Goal: Browse casually

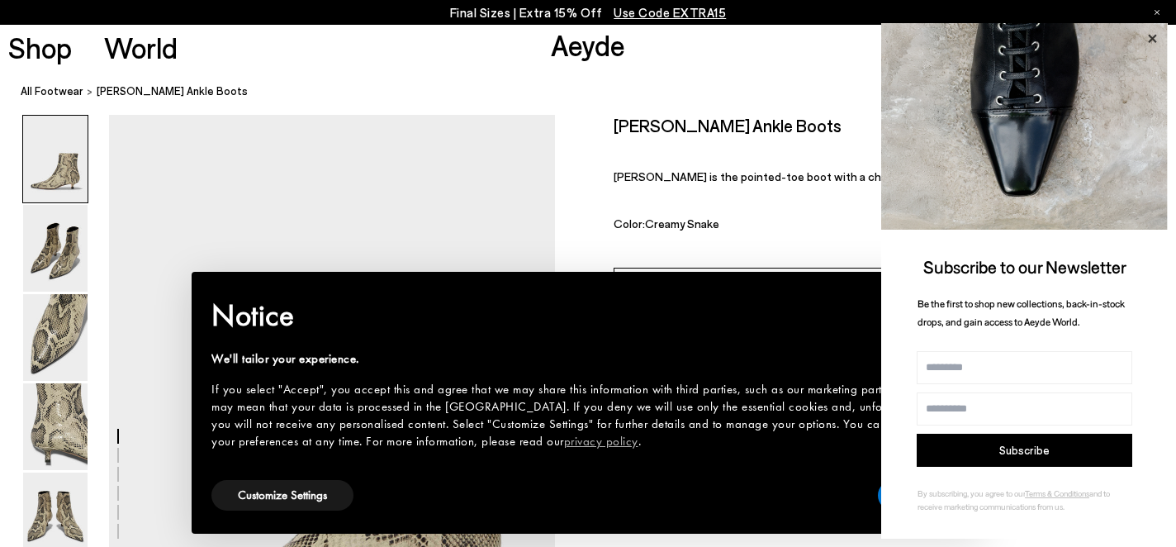
click at [1154, 34] on icon at bounding box center [1151, 38] width 21 height 21
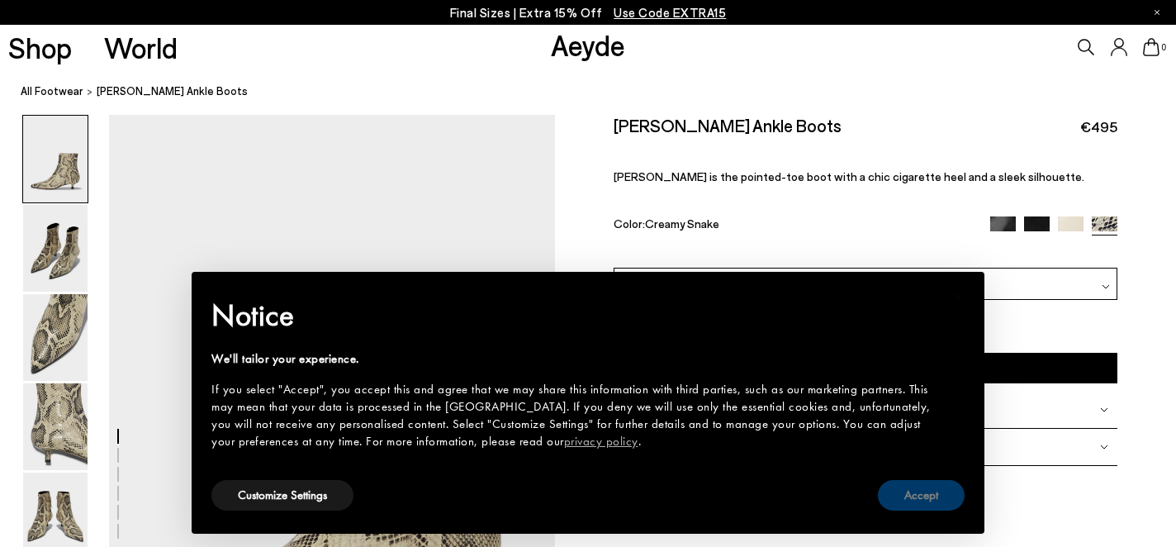
click at [907, 495] on button "Accept" at bounding box center [921, 495] width 87 height 31
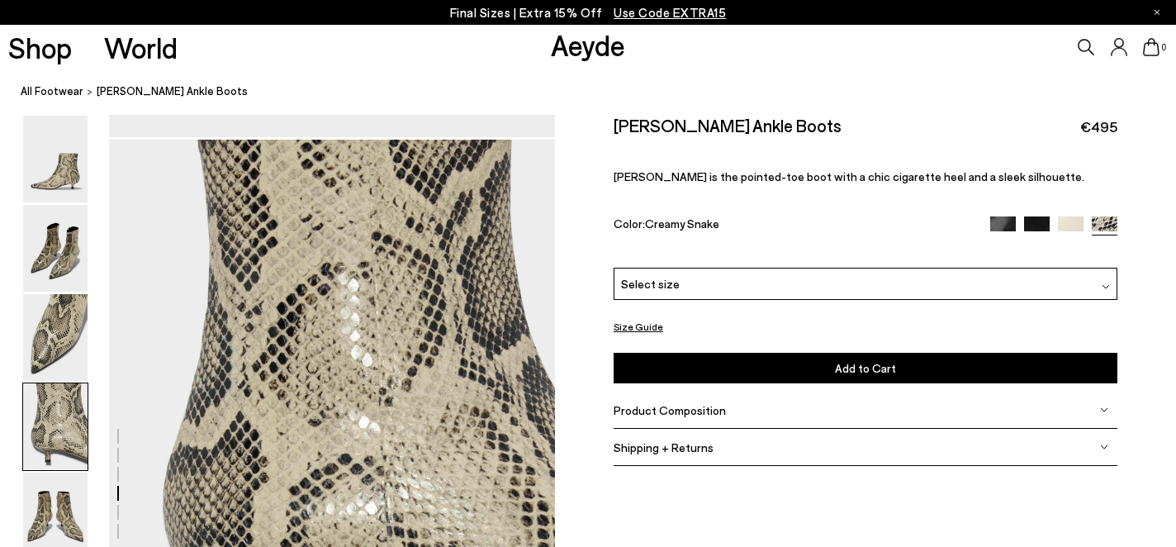
scroll to position [2082, 0]
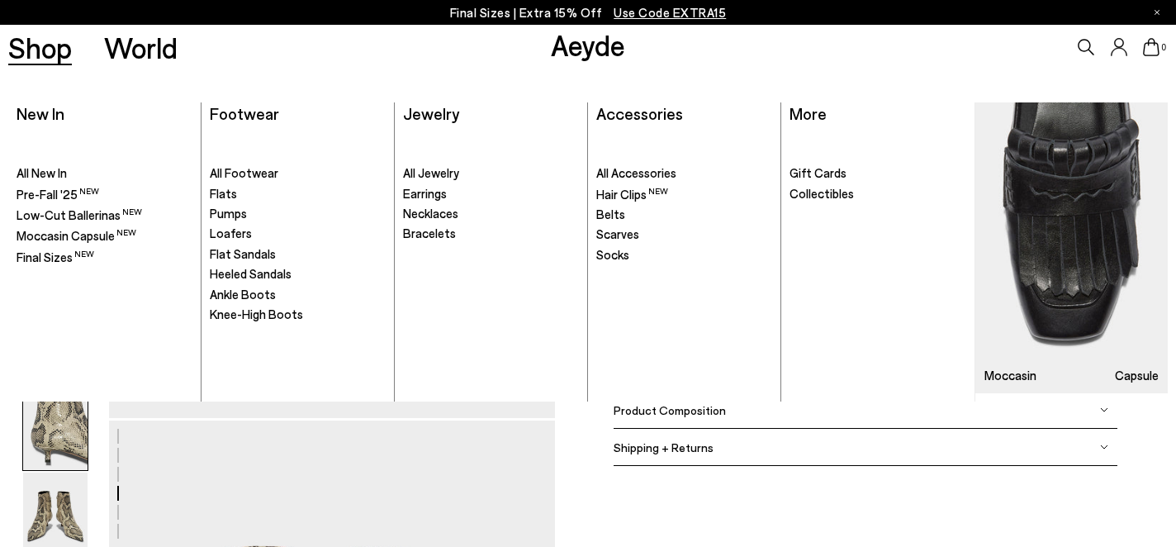
click at [49, 57] on link "Shop" at bounding box center [40, 47] width 64 height 29
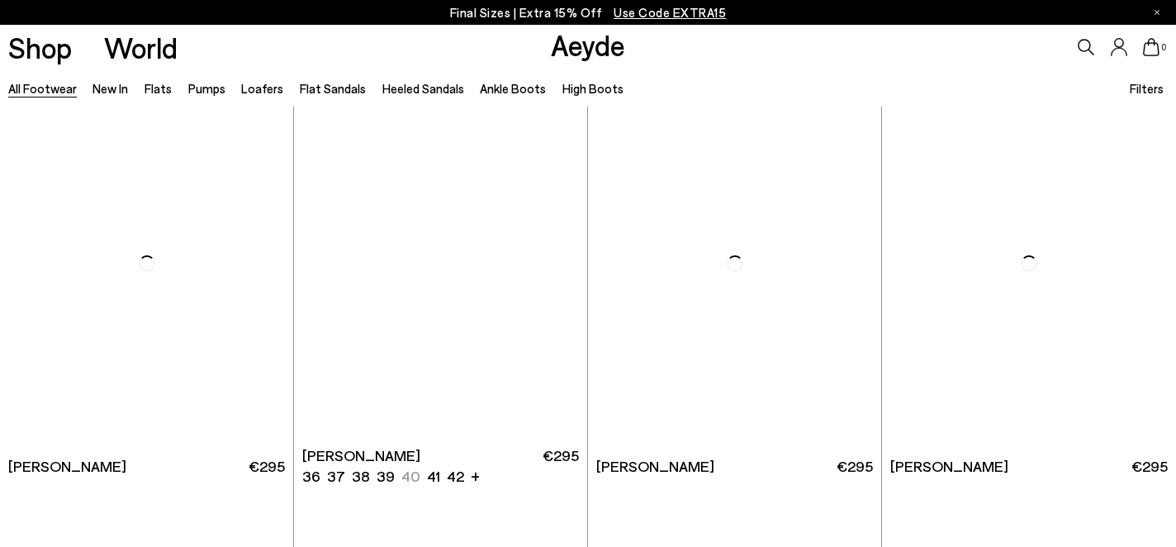
scroll to position [2567, 0]
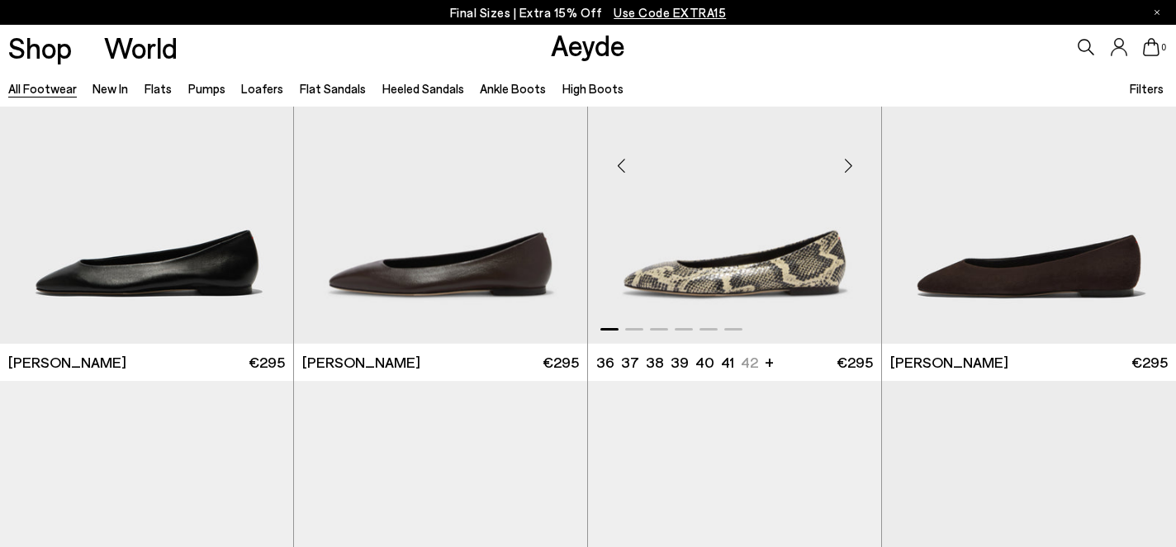
click at [851, 168] on div "Next slide" at bounding box center [848, 166] width 50 height 50
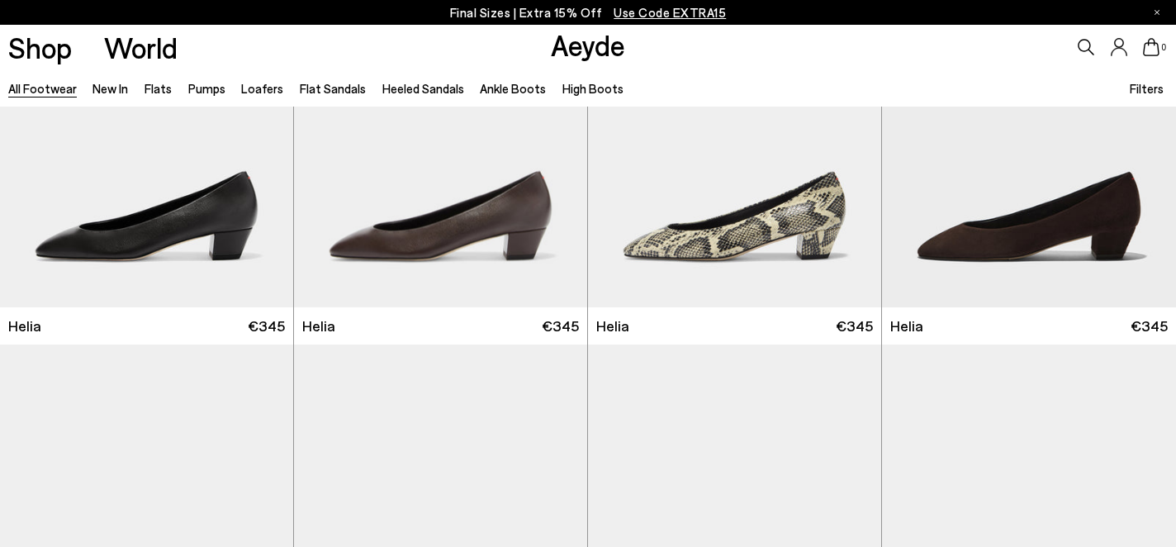
scroll to position [3022, 0]
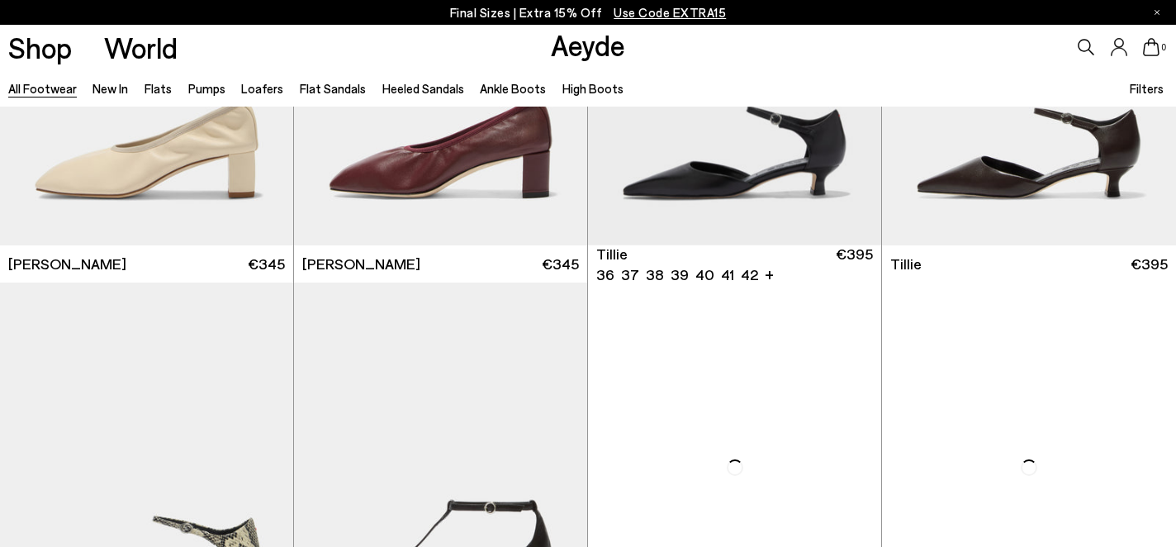
scroll to position [4410, 0]
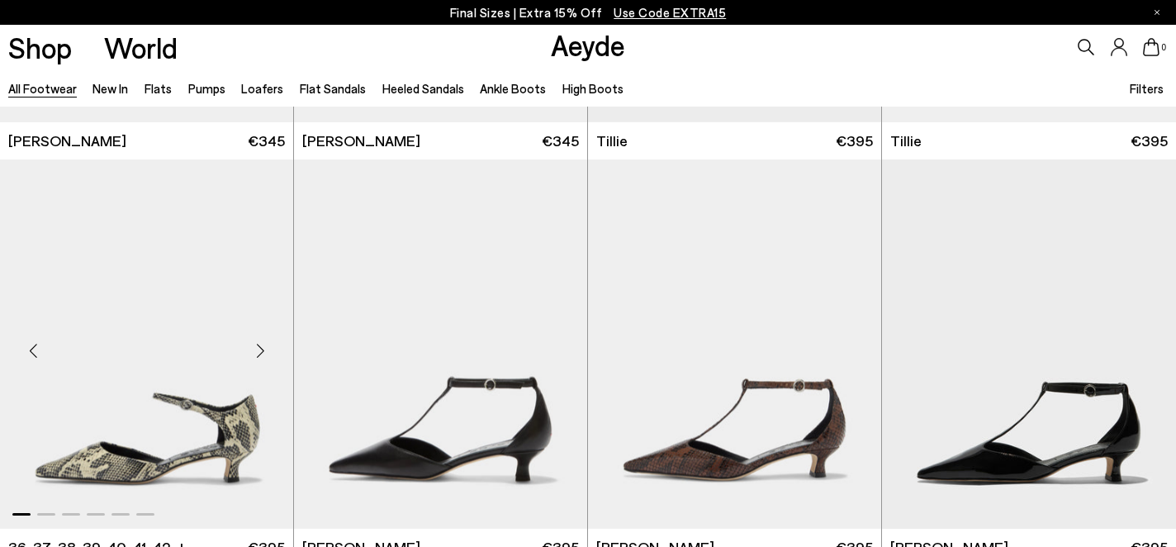
click at [258, 351] on div "Next slide" at bounding box center [260, 351] width 50 height 50
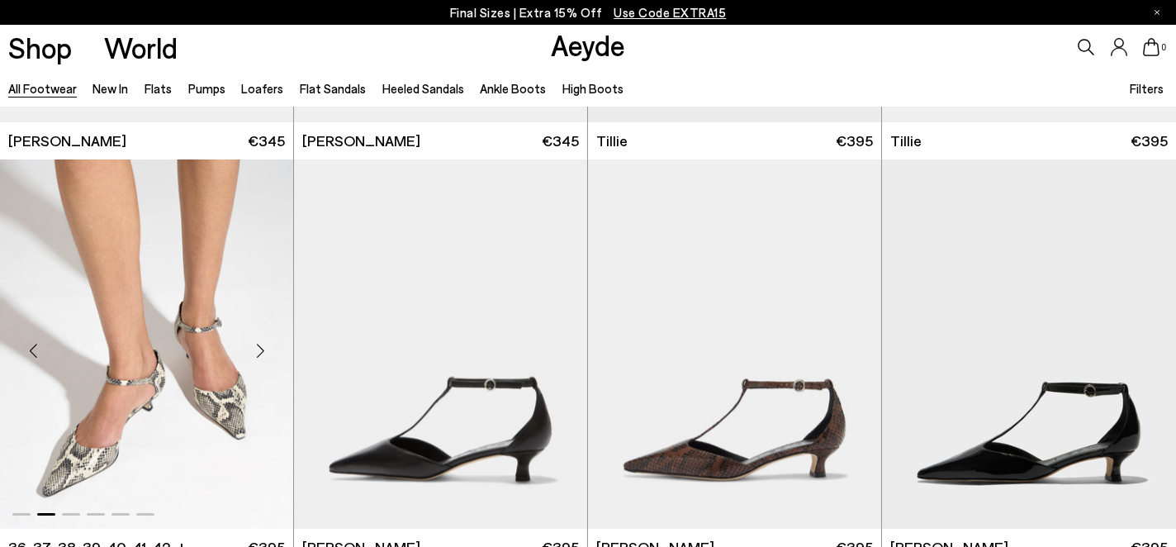
click at [258, 351] on div "Next slide" at bounding box center [260, 351] width 50 height 50
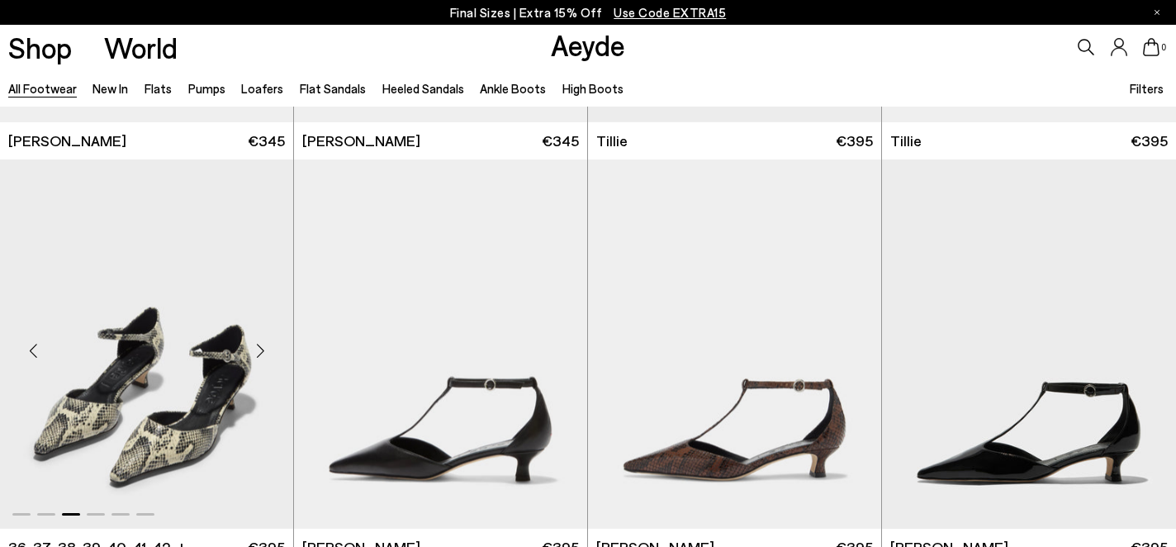
click at [258, 351] on div "Next slide" at bounding box center [260, 351] width 50 height 50
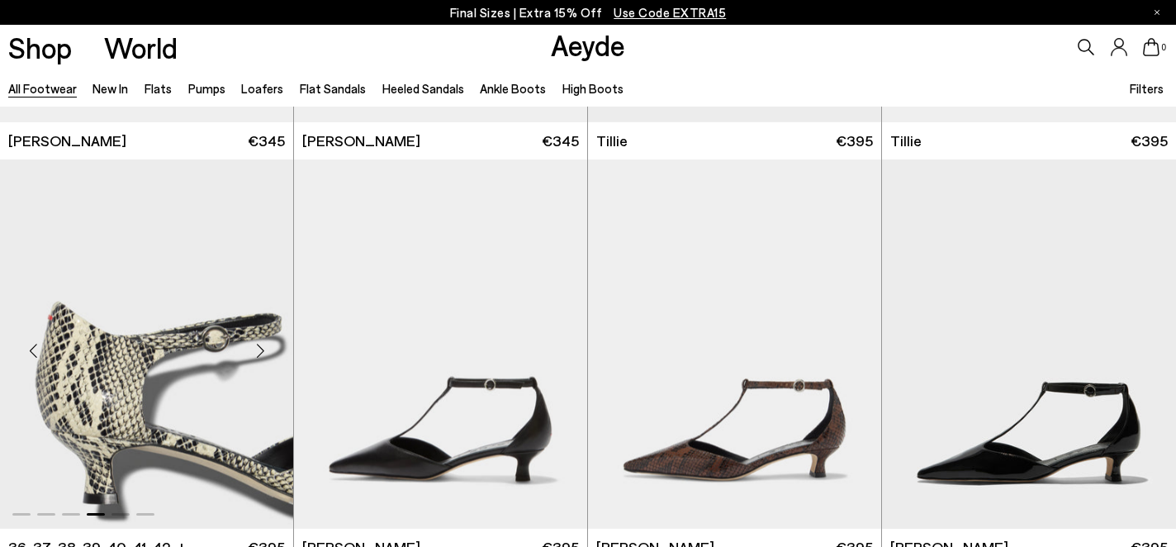
click at [258, 351] on div "Next slide" at bounding box center [260, 351] width 50 height 50
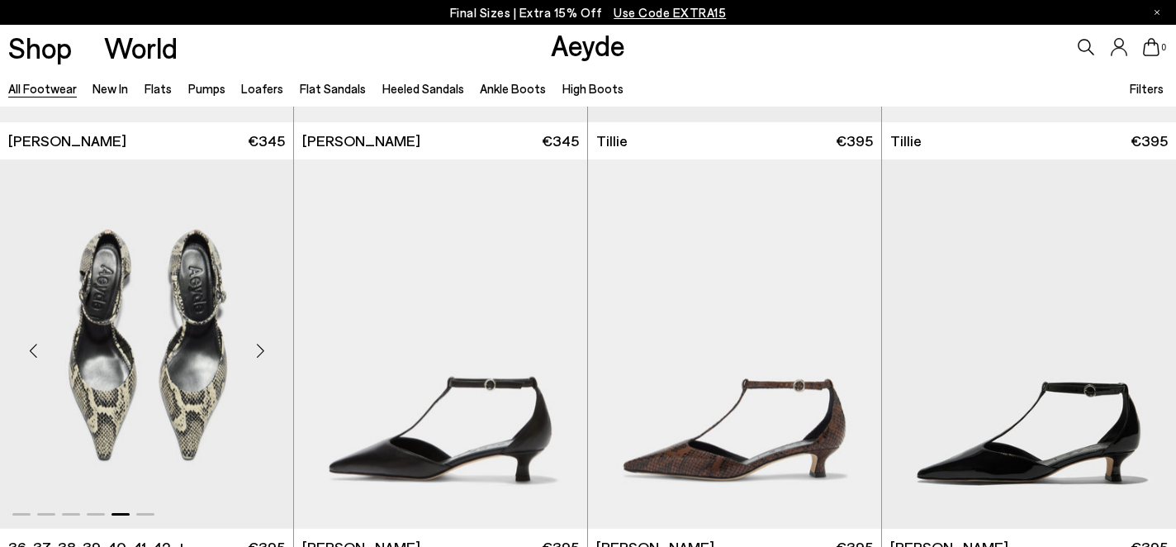
click at [258, 351] on div "Next slide" at bounding box center [260, 351] width 50 height 50
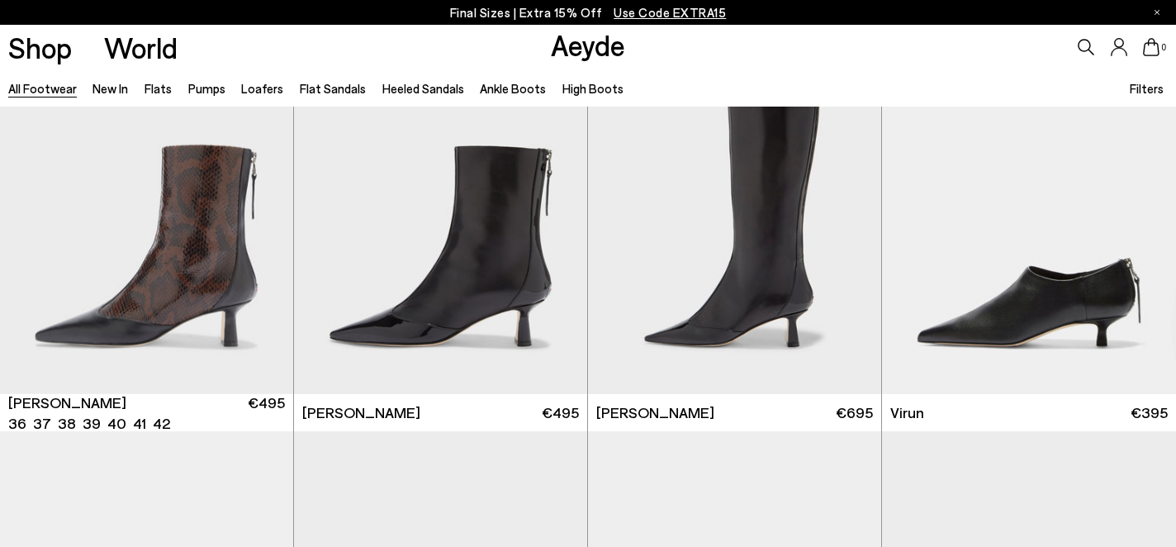
scroll to position [4923, 0]
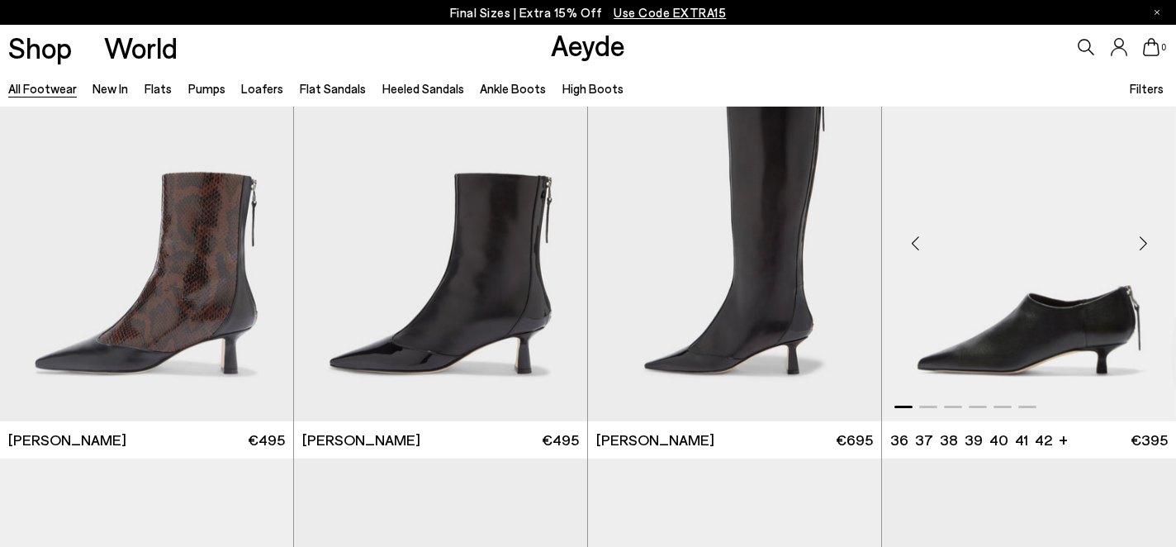
click at [1145, 249] on div "Next slide" at bounding box center [1143, 244] width 50 height 50
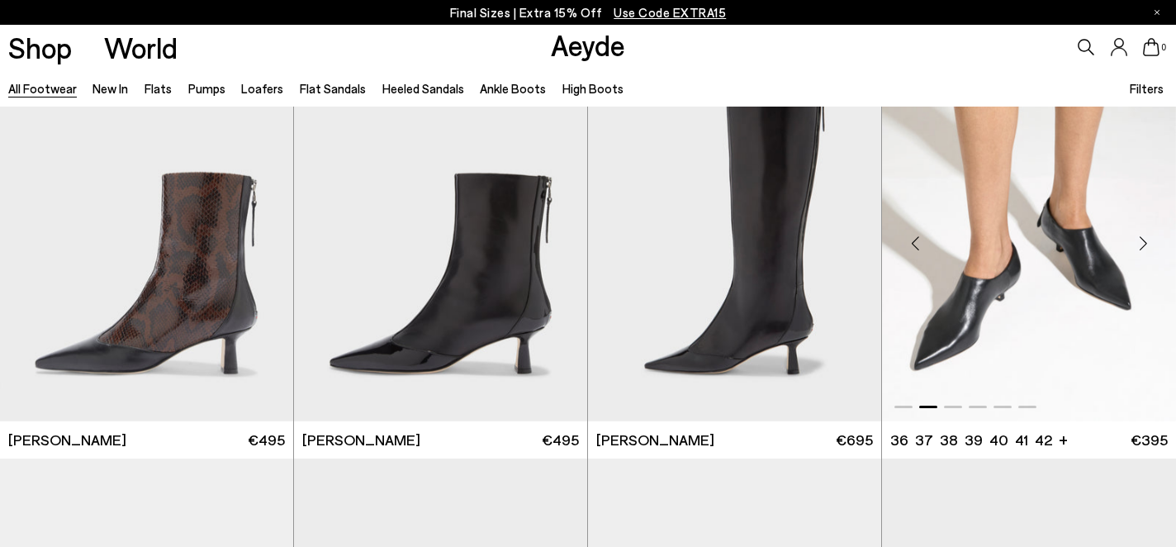
click at [1145, 246] on div "Next slide" at bounding box center [1143, 244] width 50 height 50
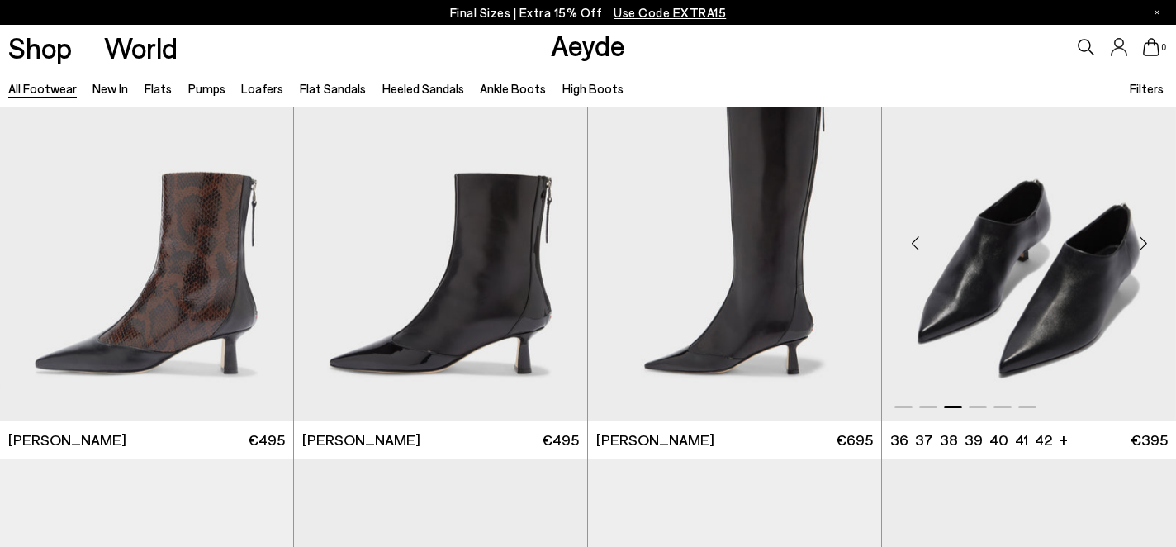
click at [1145, 246] on div "Next slide" at bounding box center [1143, 244] width 50 height 50
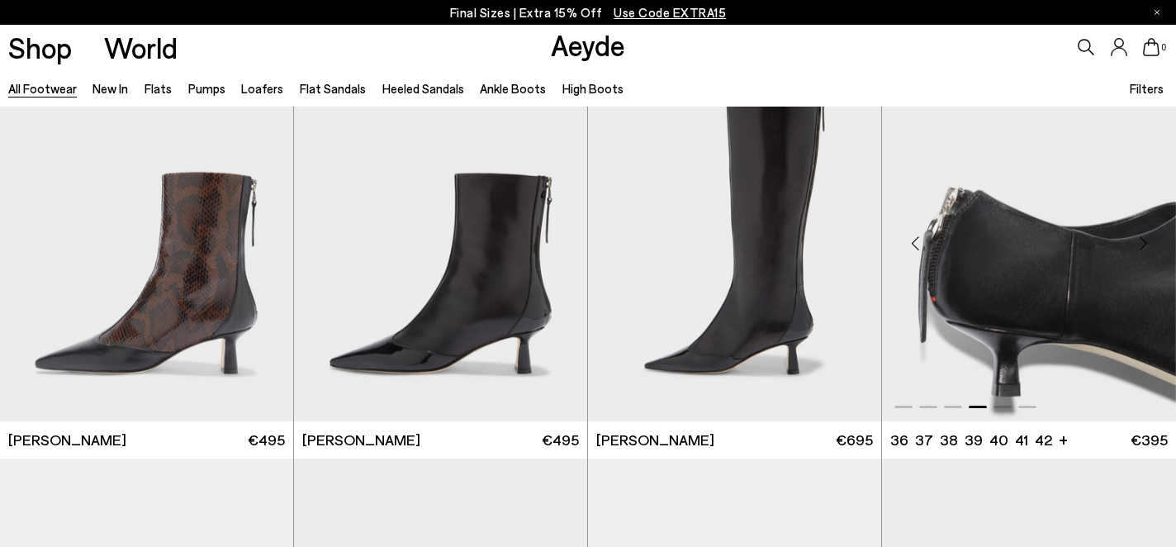
click at [1145, 246] on div "Next slide" at bounding box center [1143, 244] width 50 height 50
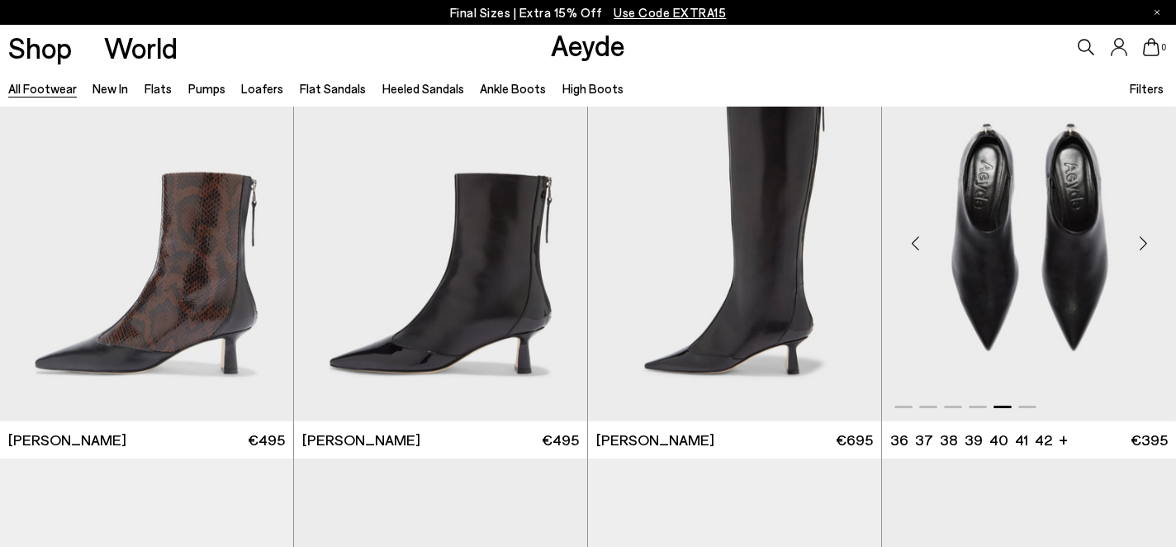
click at [1145, 246] on div "Next slide" at bounding box center [1143, 244] width 50 height 50
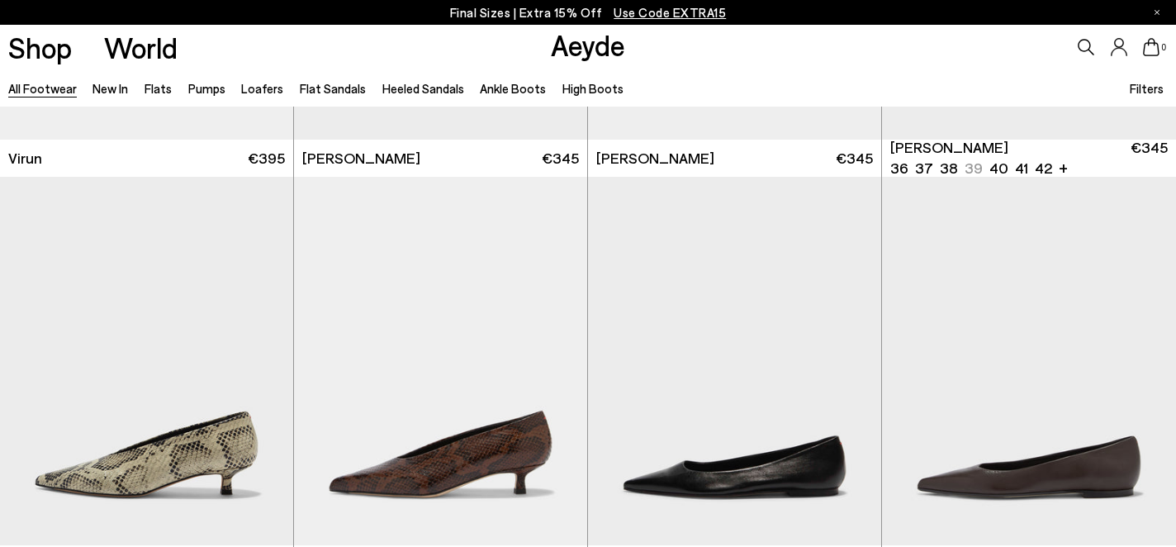
scroll to position [5792, 0]
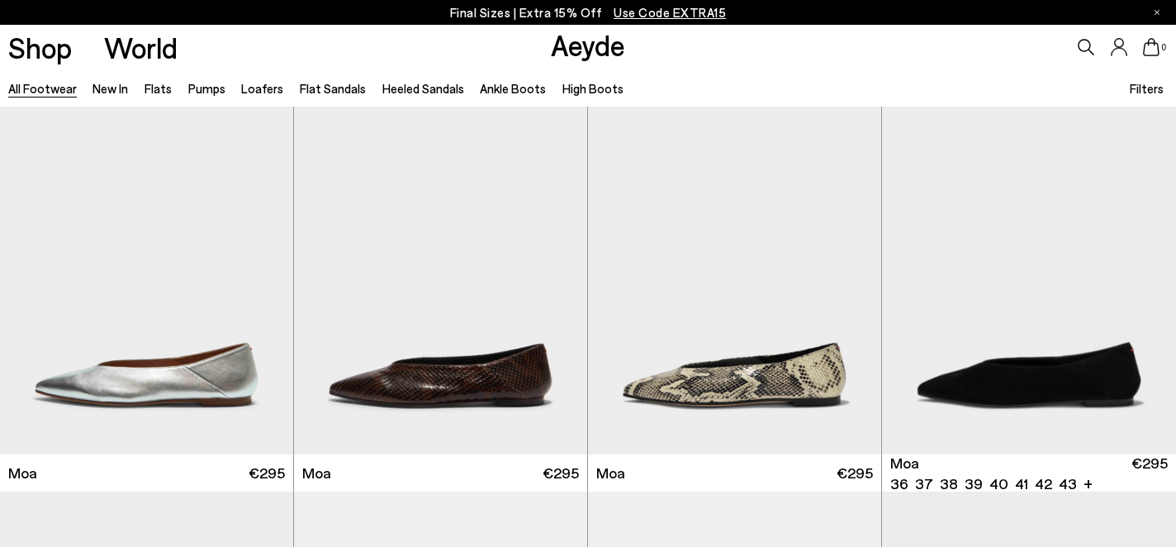
scroll to position [6939, 0]
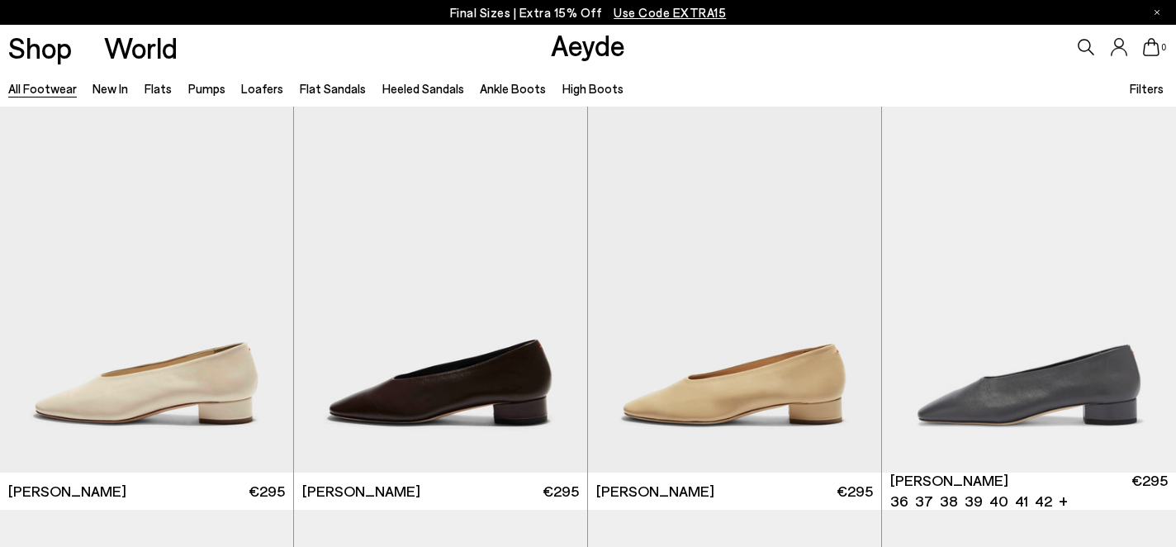
scroll to position [8861, 0]
